Goal: Book appointment/travel/reservation

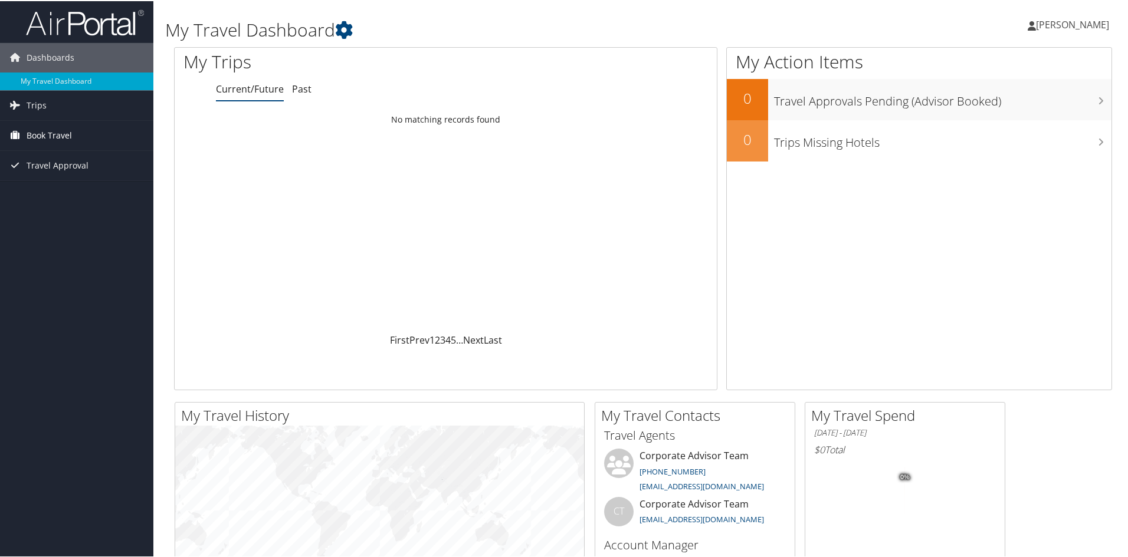
click at [41, 130] on span "Book Travel" at bounding box center [49, 134] width 45 height 29
click at [74, 135] on link "Book Travel" at bounding box center [76, 134] width 153 height 29
click at [77, 197] on link "Book/Manage Online Trips" at bounding box center [76, 194] width 153 height 18
